Goal: Obtain resource: Obtain resource

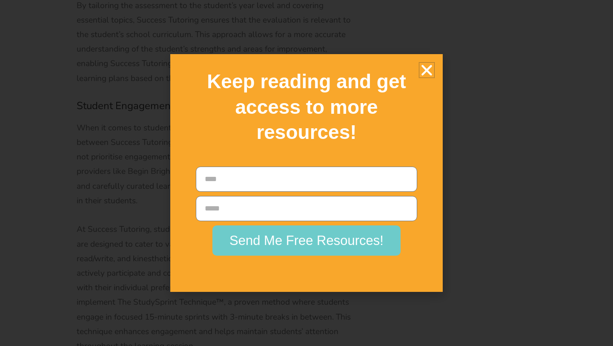
scroll to position [3361, 0]
click at [436, 69] on div "Keep reading and get access to more resources!" at bounding box center [307, 107] width 264 height 98
click at [427, 69] on icon "Close" at bounding box center [427, 70] width 15 height 15
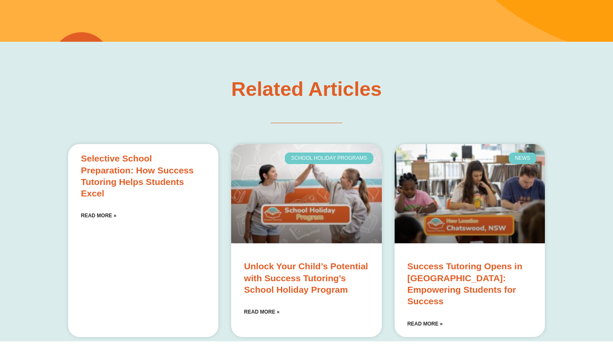
scroll to position [6808, 0]
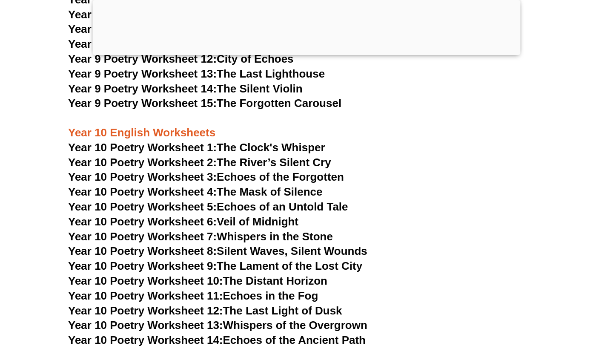
scroll to position [5789, 0]
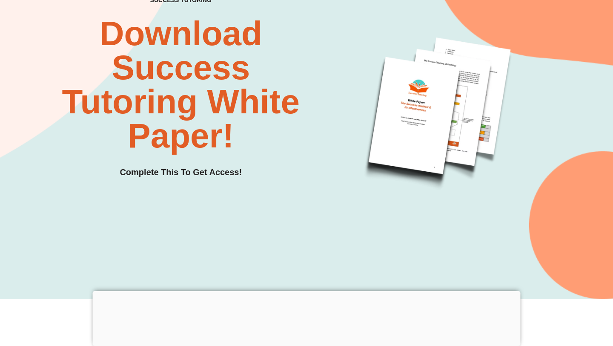
scroll to position [80, 0]
